Goal: Task Accomplishment & Management: Manage account settings

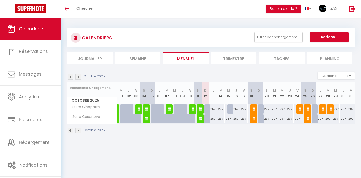
click at [200, 119] on img at bounding box center [201, 119] width 4 height 4
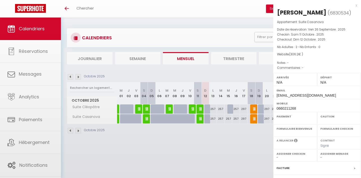
select select "OK"
select select "0"
select select "1"
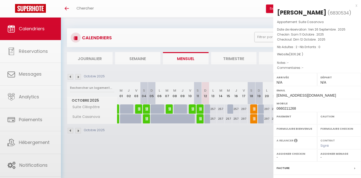
select select
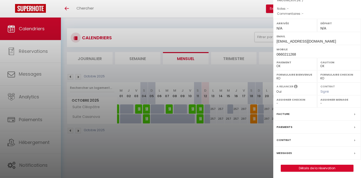
scroll to position [54, 0]
click at [316, 166] on link "Détails de la réservation" at bounding box center [317, 168] width 72 height 7
select select
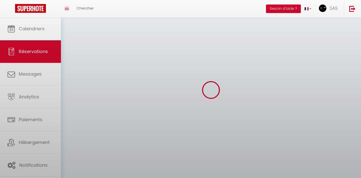
select select
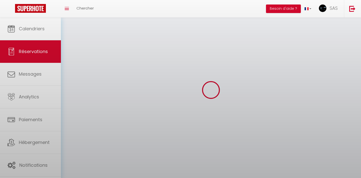
select select
checkbox input "false"
select select
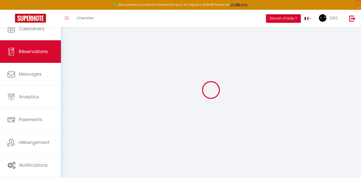
select select
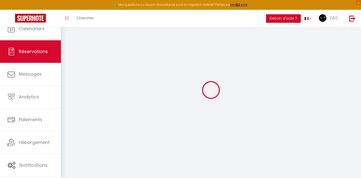
select select
checkbox input "false"
select select
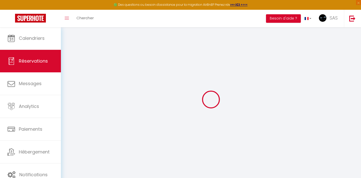
select select
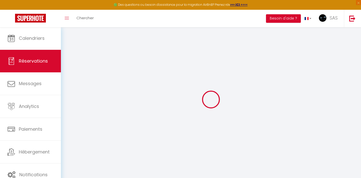
select select
checkbox input "false"
type input "Aina"
type input "Bouisson"
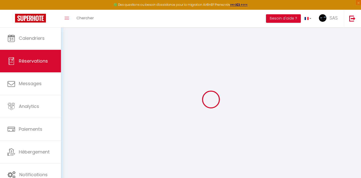
type input "ainabouisson1@gmail.com"
type input "0660211268"
type input "79000"
type input "2 rue Jean goujon"
type input "Niort"
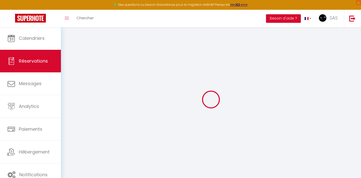
select select "FR"
select select "27917"
select select "1"
type input "Sam 11 Octobre 2025"
select select
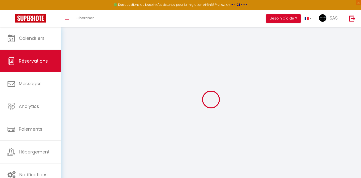
type input "Dim 12 Octobre 2025"
select select
type input "2"
select select "12"
select select "15"
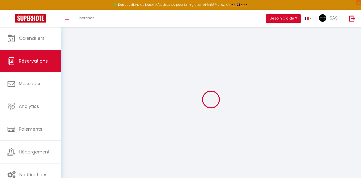
type input "297"
checkbox input "false"
type input "0"
select select "69"
type input "0"
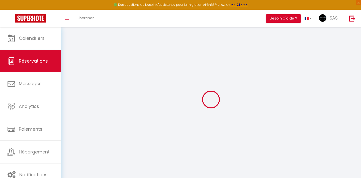
type input "0"
select select
checkbox input "false"
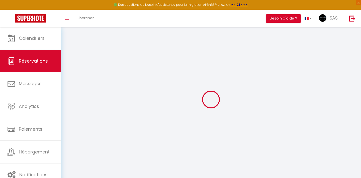
select select
checkbox input "false"
select select
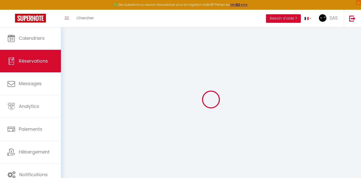
checkbox input "false"
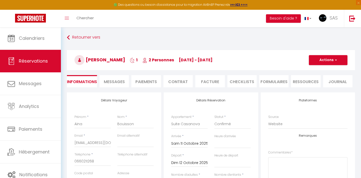
type input "9.2"
select select
checkbox input "false"
select select
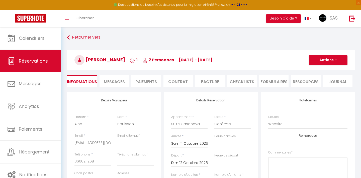
select select
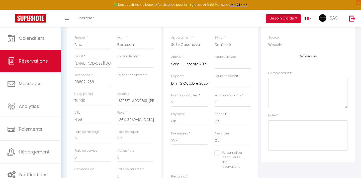
scroll to position [93, 0]
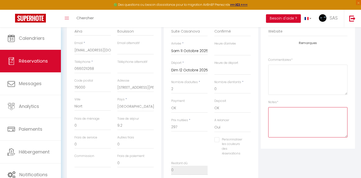
click at [291, 132] on textarea at bounding box center [307, 122] width 79 height 30
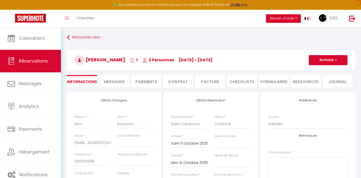
scroll to position [0, 0]
type textarea "Restitution du logement avec 1h de retard"
click at [324, 67] on h3 "Aina Bouisson 1 2 Personnes sa 11 Oct - di 12 Oct" at bounding box center [211, 60] width 288 height 20
click at [326, 64] on button "Actions" at bounding box center [328, 60] width 39 height 10
click at [320, 70] on link "Enregistrer" at bounding box center [323, 71] width 40 height 7
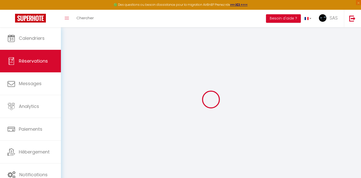
select select "not_cancelled"
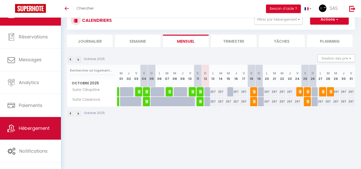
scroll to position [7, 0]
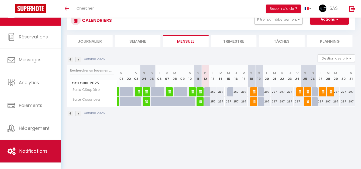
click at [38, 148] on span "Notifications" at bounding box center [33, 151] width 28 height 6
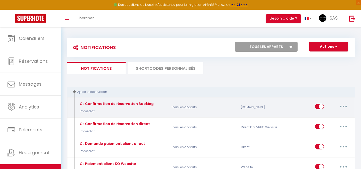
select select
checkbox input "false"
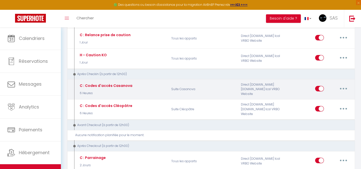
scroll to position [300, 0]
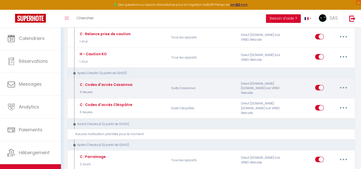
click at [345, 84] on button "button" at bounding box center [343, 87] width 14 height 8
click at [331, 94] on link "Editer" at bounding box center [330, 98] width 37 height 9
type input "C : Codes d'accès Casanova"
select select "3"
select select "sms"
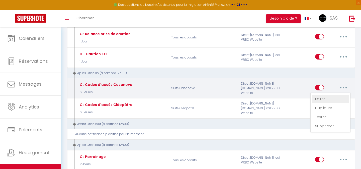
select select "6 Heures"
select select "if_deposit_is_paid"
checkbox input "true"
checkbox input "false"
checkbox input "true"
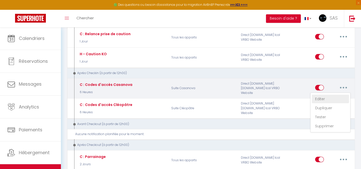
radio input "true"
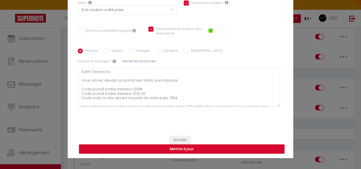
scroll to position [70, 0]
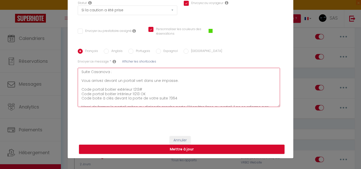
click at [175, 96] on textarea "Suite Casanova : Vous arrivez devant un portail vert dans une impasse. Code por…" at bounding box center [179, 87] width 202 height 39
type textarea "Suite Casanova : Vous arrivez devant un portail vert dans une impasse. Code por…"
checkbox input "true"
checkbox input "false"
checkbox input "true"
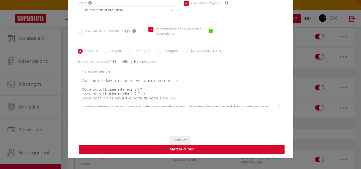
type textarea "Suite Casanova : Vous arrivez devant un portail vert dans une impasse. Code por…"
checkbox input "true"
checkbox input "false"
checkbox input "true"
type textarea "Suite Casanova : Vous arrivez devant un portail vert dans une impasse. Code por…"
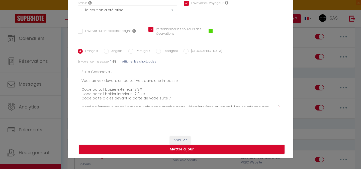
checkbox input "true"
checkbox input "false"
checkbox input "true"
type textarea "Suite Casanova : Vous arrivez devant un portail vert dans une impasse. Code por…"
checkbox input "true"
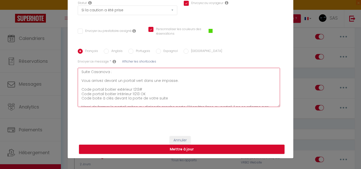
checkbox input "false"
checkbox input "true"
type textarea "Suite Casanova : Vous arrivez devant un portail vert dans une impasse. Code por…"
checkbox input "true"
checkbox input "false"
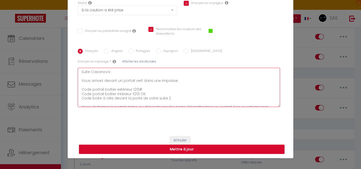
checkbox input "true"
type textarea "Suite Casanova : Vous arrivez devant un portail vert dans une impasse. Code por…"
checkbox input "true"
checkbox input "false"
checkbox input "true"
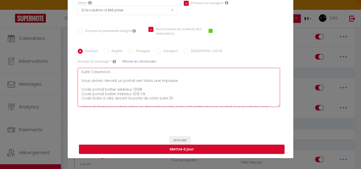
type textarea "Suite Casanova : Vous arrivez devant un portail vert dans une impasse. Code por…"
checkbox input "true"
checkbox input "false"
checkbox input "true"
type textarea "Suite Casanova : Vous arrivez devant un portail vert dans une impasse. Code por…"
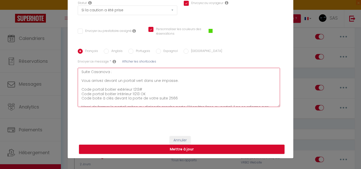
checkbox input "true"
checkbox input "false"
checkbox input "true"
type textarea "Suite Casanova : Vous arrivez devant un portail vert dans une impasse. Code por…"
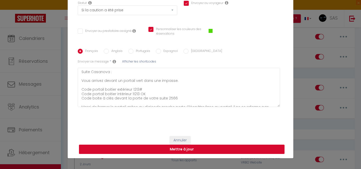
click at [148, 148] on button "Mettre à jour" at bounding box center [181, 149] width 205 height 10
checkbox input "true"
checkbox input "false"
checkbox input "true"
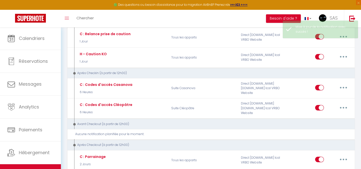
select select
checkbox input "false"
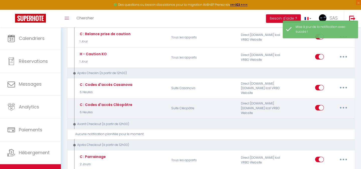
click at [343, 107] on icon "button" at bounding box center [344, 108] width 2 height 2
click at [335, 115] on link "Editer" at bounding box center [330, 119] width 37 height 9
type input "C : Codes d'accès Cléopâtre"
select select "3"
select select "sms"
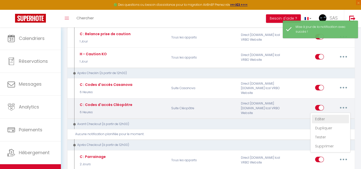
select select "6 Heures"
select select "if_deposit_is_paid"
checkbox input "true"
checkbox input "false"
checkbox input "true"
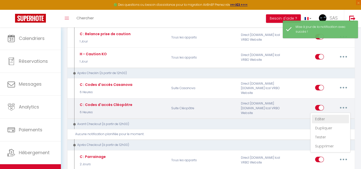
radio input "true"
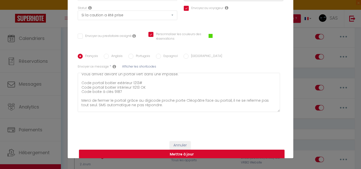
scroll to position [13, 0]
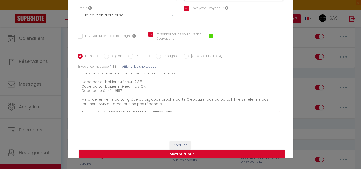
click at [121, 90] on textarea "Suite Cleopatre : Vous arrivez devant un portail vert dans une impasse. Code po…" at bounding box center [179, 92] width 202 height 39
type textarea "Suite Cleopatre : Vous arrivez devant un portail vert dans une impasse. Code po…"
checkbox input "true"
checkbox input "false"
checkbox input "true"
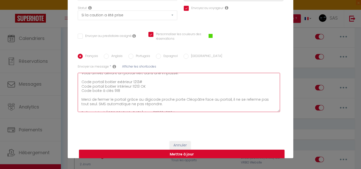
type textarea "Suite Cleopatre : Vous arrivez devant un portail vert dans une impasse. Code po…"
checkbox input "true"
checkbox input "false"
checkbox input "true"
type textarea "Suite Cleopatre : Vous arrivez devant un portail vert dans une impasse. Code po…"
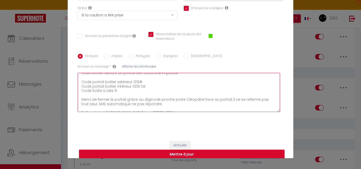
checkbox input "true"
checkbox input "false"
checkbox input "true"
type textarea "Suite Cleopatre : Vous arrivez devant un portail vert dans une impasse. Code po…"
checkbox input "true"
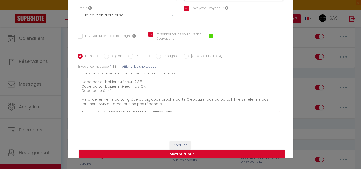
checkbox input "false"
checkbox input "true"
type textarea "Suite Cleopatre : Vous arrivez devant un portail vert dans une impasse. Code po…"
checkbox input "true"
checkbox input "false"
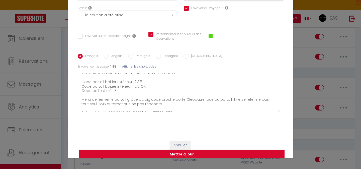
checkbox input "true"
type textarea "Suite Cleopatre : Vous arrivez devant un portail vert dans une impasse. Code po…"
checkbox input "true"
checkbox input "false"
checkbox input "true"
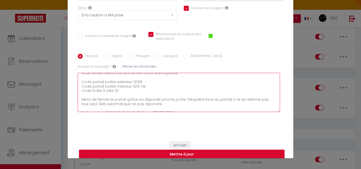
type textarea "Suite Cleopatre : Vous arrivez devant un portail vert dans une impasse. Code po…"
checkbox input "true"
checkbox input "false"
checkbox input "true"
type textarea "Suite Cleopatre : Vous arrivez devant un portail vert dans une impasse. Code po…"
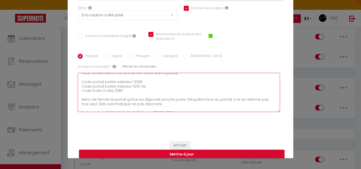
checkbox input "true"
checkbox input "false"
checkbox input "true"
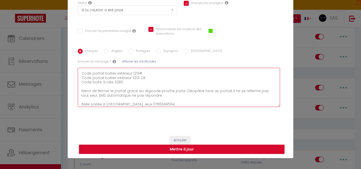
scroll to position [70, 0]
type textarea "Suite Cleopatre : Vous arrivez devant un portail vert dans une impasse. Code po…"
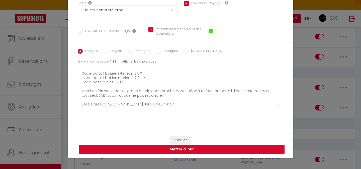
click at [109, 150] on button "Mettre à jour" at bounding box center [181, 149] width 205 height 10
checkbox input "true"
checkbox input "false"
checkbox input "true"
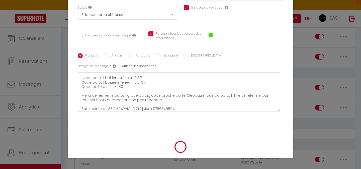
scroll to position [65, 0]
